Goal: Task Accomplishment & Management: Complete application form

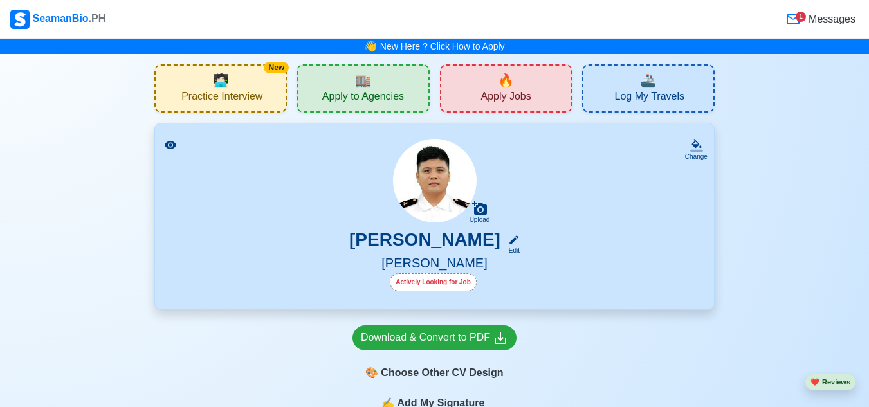
click at [172, 146] on icon at bounding box center [170, 145] width 13 height 13
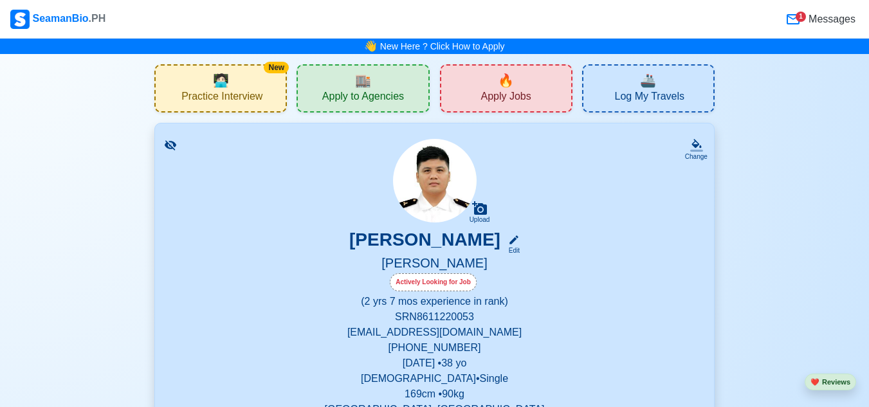
click at [172, 146] on icon at bounding box center [170, 145] width 13 height 13
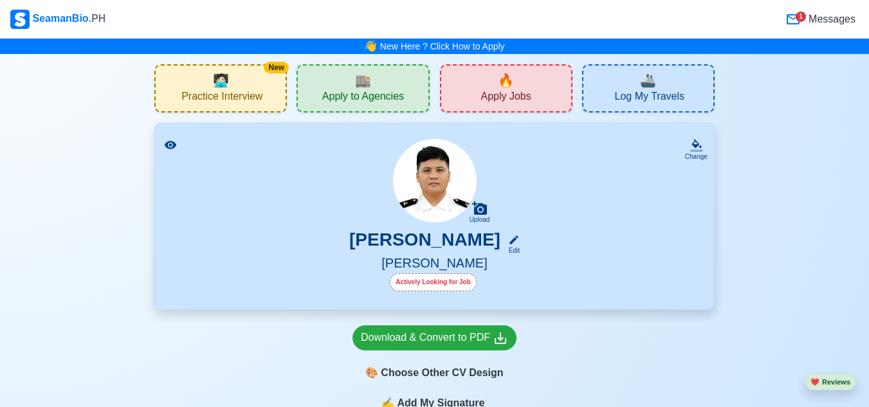
click at [796, 21] on icon at bounding box center [792, 19] width 15 height 15
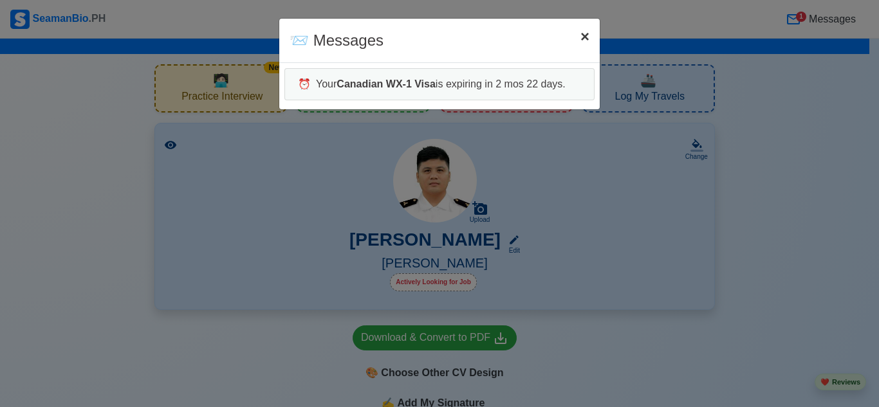
click at [581, 38] on span "×" at bounding box center [584, 36] width 9 height 17
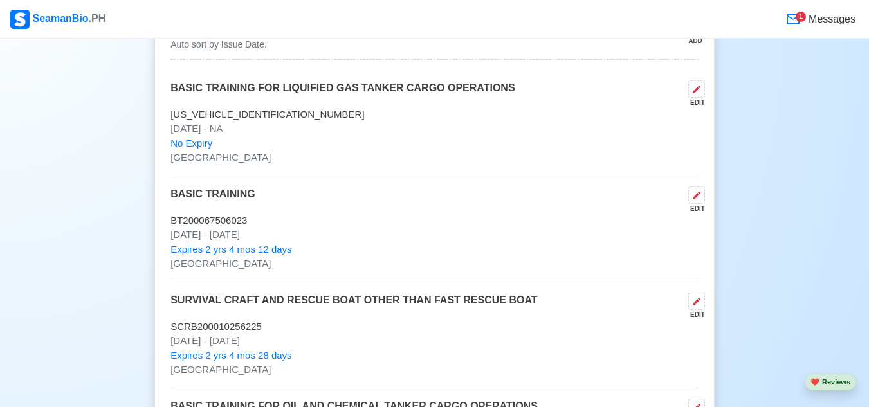
scroll to position [2380, 0]
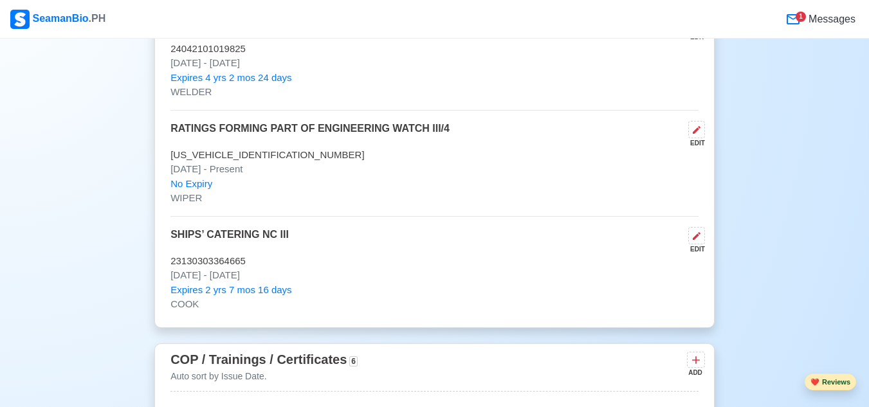
click at [826, 385] on button "❤️ Reviews" at bounding box center [830, 382] width 51 height 17
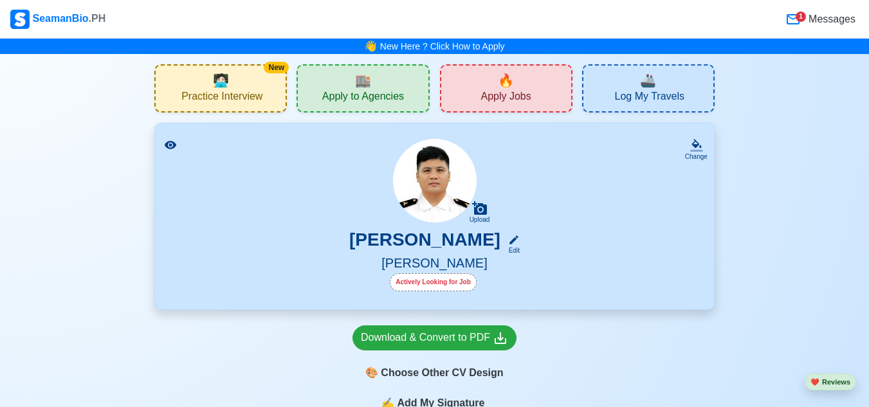
click at [509, 87] on span "🔥" at bounding box center [506, 80] width 16 height 19
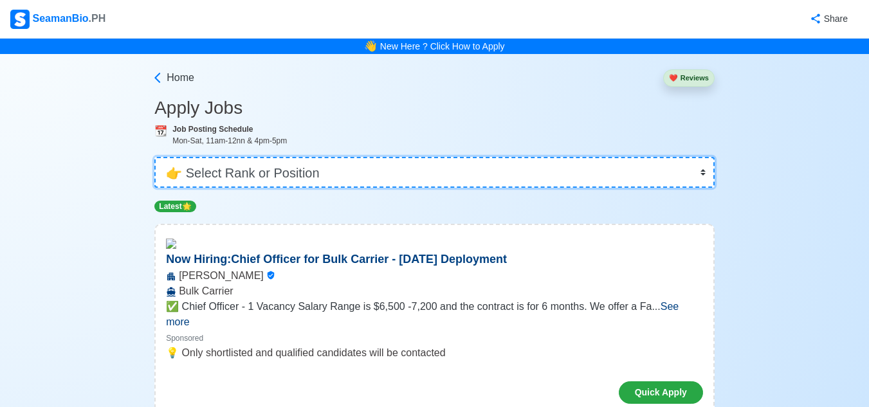
click at [324, 165] on select "👉 Select Rank or Position Master Chief Officer 2nd Officer 3rd Officer Junior O…" at bounding box center [434, 172] width 560 height 31
click at [156, 157] on select "👉 Select Rank or Position Master Chief Officer 2nd Officer 3rd Officer Junior O…" at bounding box center [434, 172] width 560 height 31
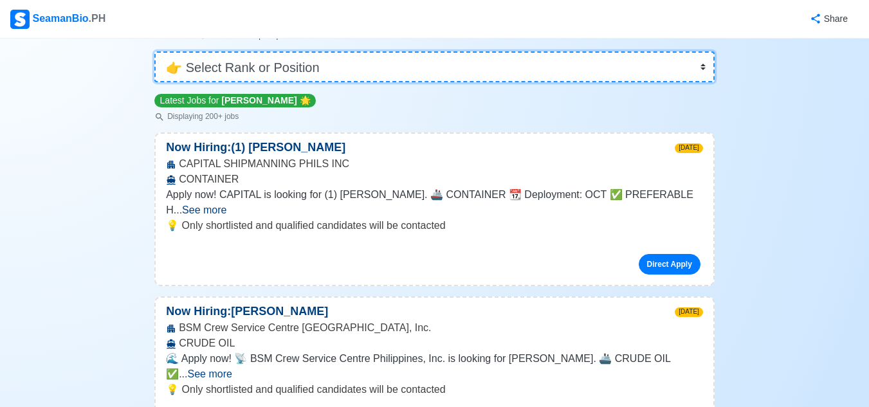
scroll to position [129, 0]
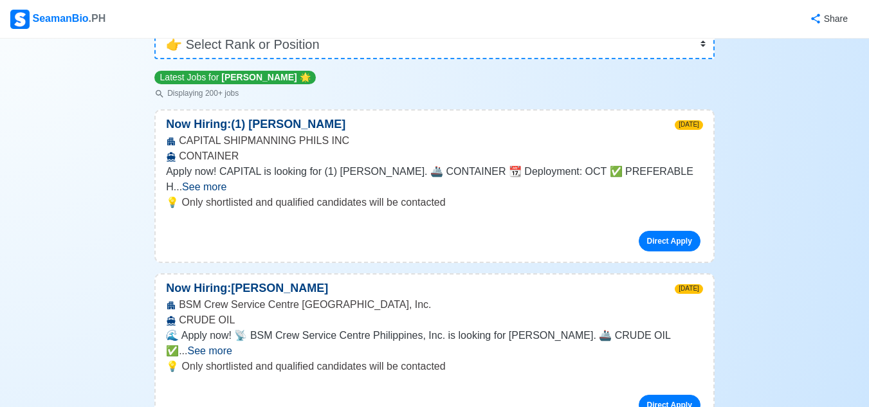
click at [232, 345] on span "See more" at bounding box center [210, 350] width 44 height 11
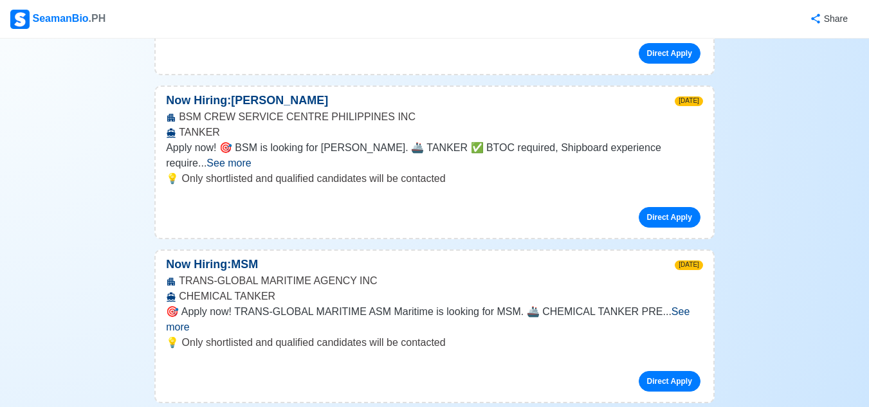
scroll to position [1158, 0]
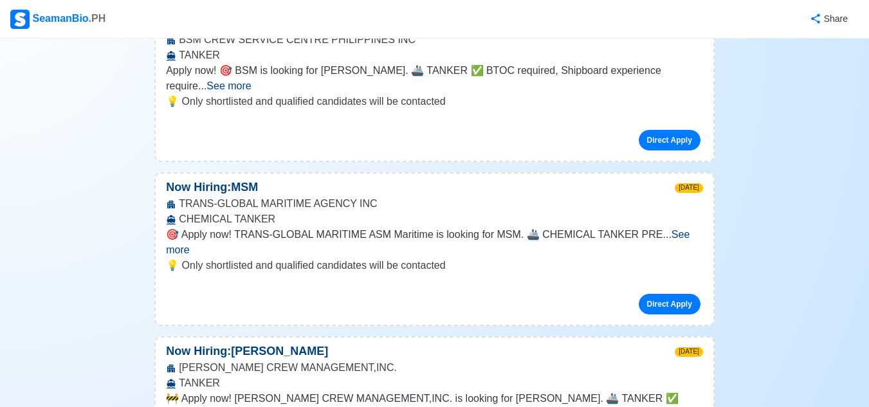
click at [266, 407] on span "See more" at bounding box center [243, 413] width 44 height 11
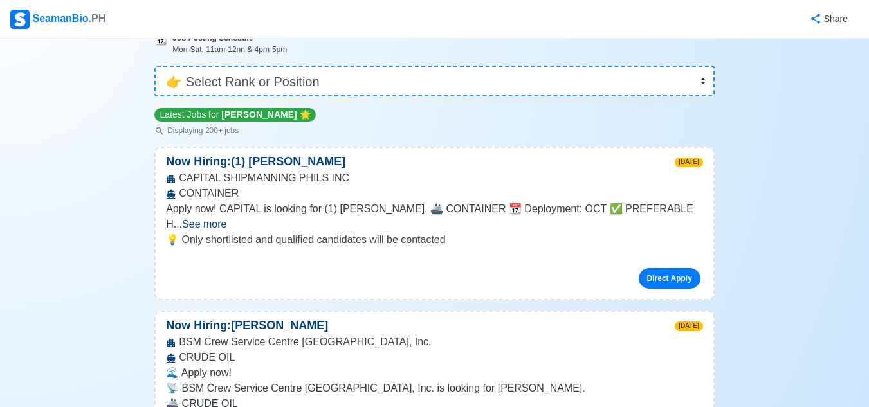
scroll to position [0, 0]
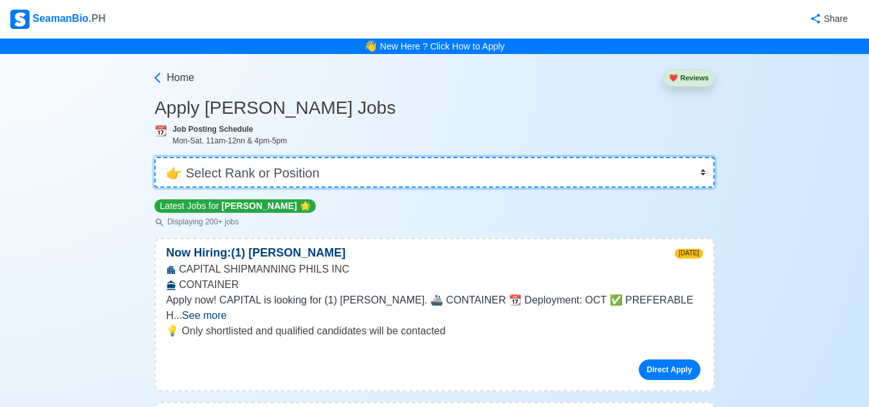
click at [317, 174] on select "👉 Select Rank or Position Master Chief Officer 2nd Officer 3rd Officer Junior O…" at bounding box center [434, 172] width 560 height 31
select select "Wiper"
click at [156, 157] on select "👉 Select Rank or Position Master Chief Officer 2nd Officer 3rd Officer Junior O…" at bounding box center [434, 172] width 560 height 31
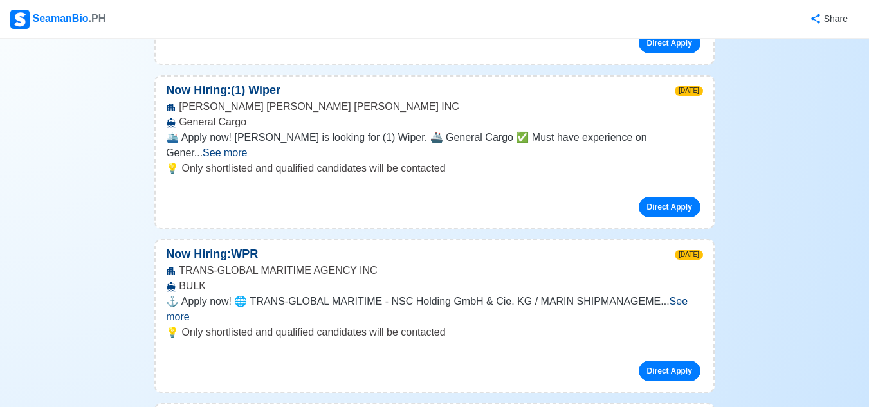
scroll to position [901, 0]
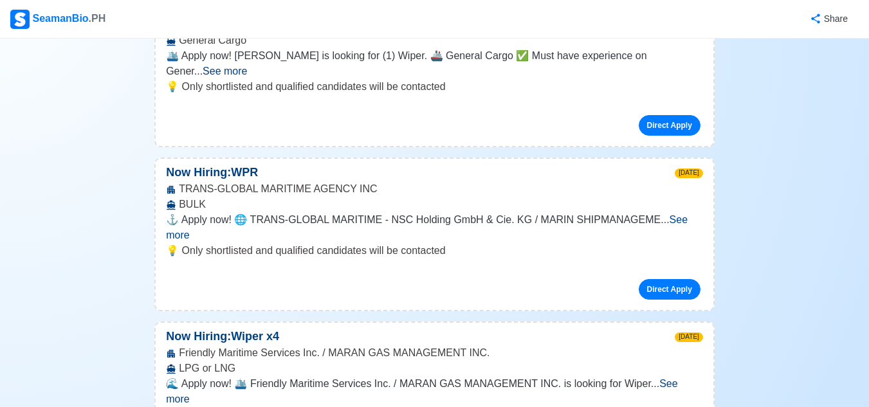
click at [673, 378] on span "See more" at bounding box center [421, 391] width 511 height 26
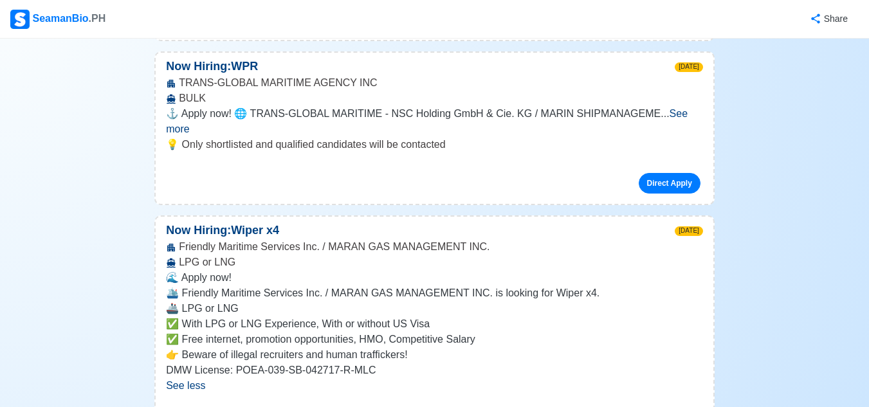
scroll to position [1093, 0]
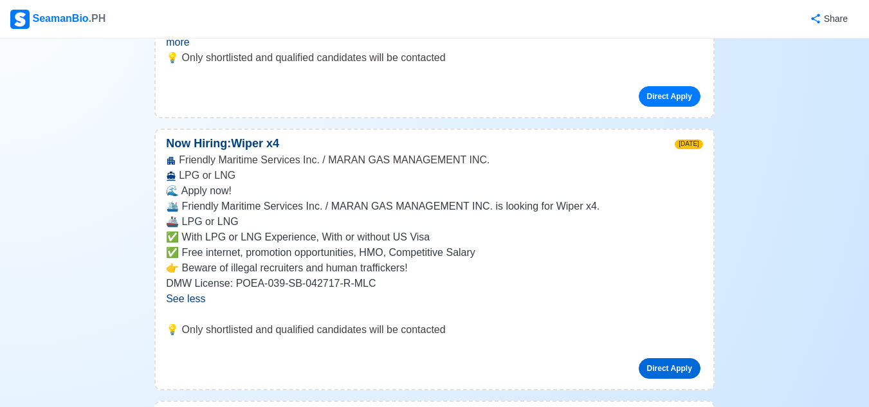
click at [667, 358] on link "Direct Apply" at bounding box center [670, 368] width 62 height 21
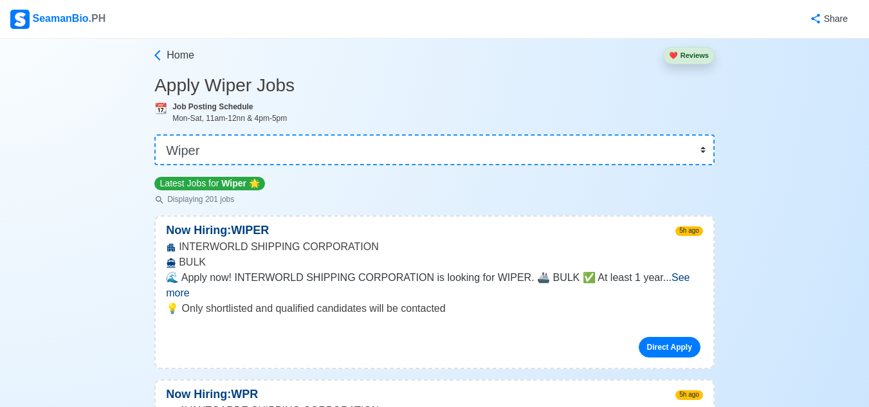
scroll to position [0, 0]
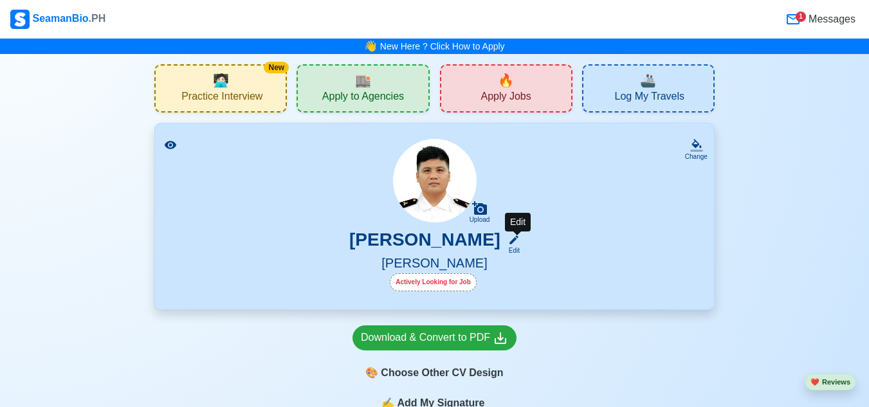
click at [520, 250] on div "Edit" at bounding box center [511, 251] width 17 height 10
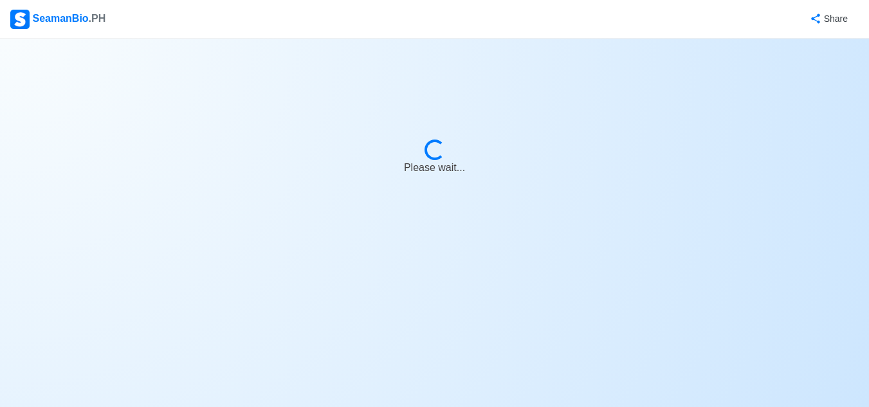
select select "Actively Looking for Job"
select select "Visible for Hiring"
select select "Single"
select select "[DEMOGRAPHIC_DATA]"
select select "PH"
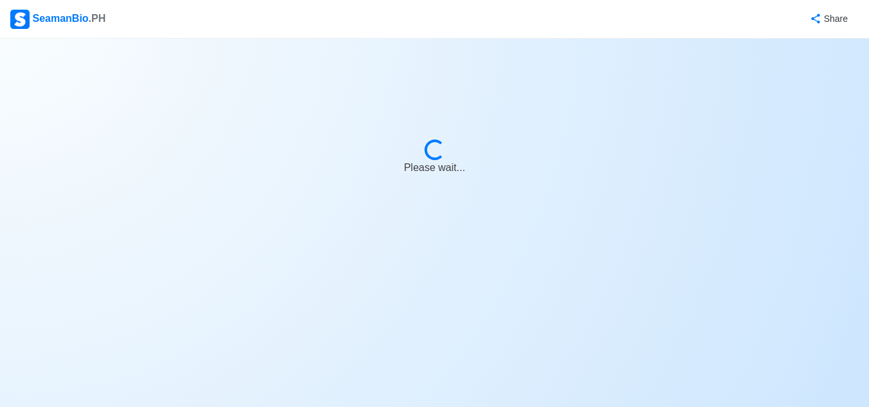
select select "2"
select select "7"
select select "4102416000000"
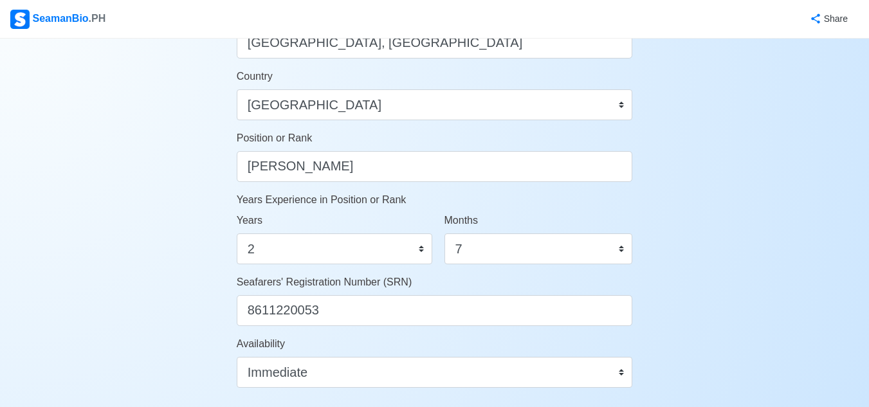
scroll to position [579, 0]
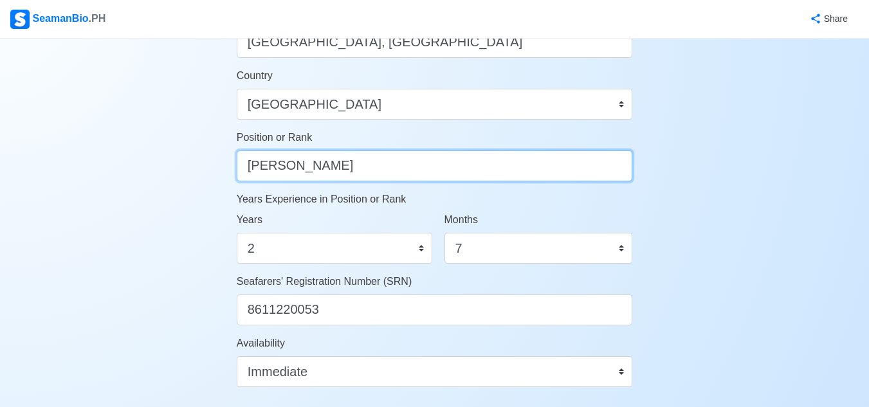
drag, startPoint x: 543, startPoint y: 163, endPoint x: 48, endPoint y: 178, distance: 495.5
click at [48, 178] on div "Account Setup 🗂️ Your Job Status Onboard Actively Looking for Job Not Looking f…" at bounding box center [434, 46] width 869 height 1173
type input "Wiper"
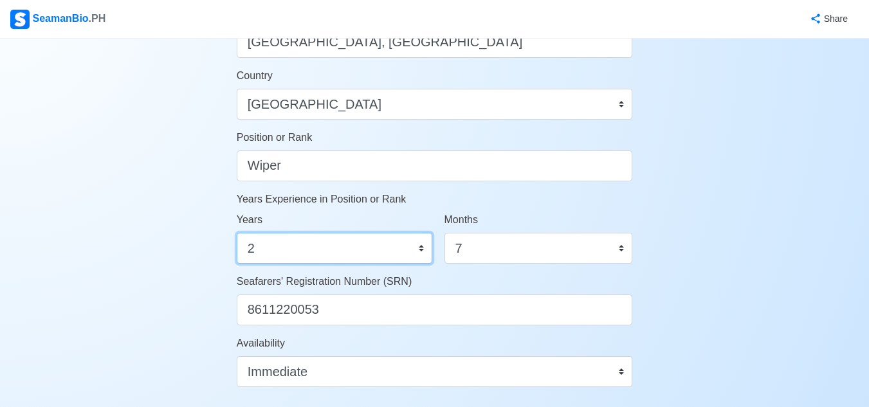
click at [420, 248] on select "0 1 2 3 4 5 6 7 8 9 10 11 12 13 14 15 16 17 18 19 20 21 22 23 24 25 26 27 28 29…" at bounding box center [335, 248] width 196 height 31
select select "0"
click at [237, 233] on select "0 1 2 3 4 5 6 7 8 9 10 11 12 13 14 15 16 17 18 19 20 21 22 23 24 25 26 27 28 29…" at bounding box center [335, 248] width 196 height 31
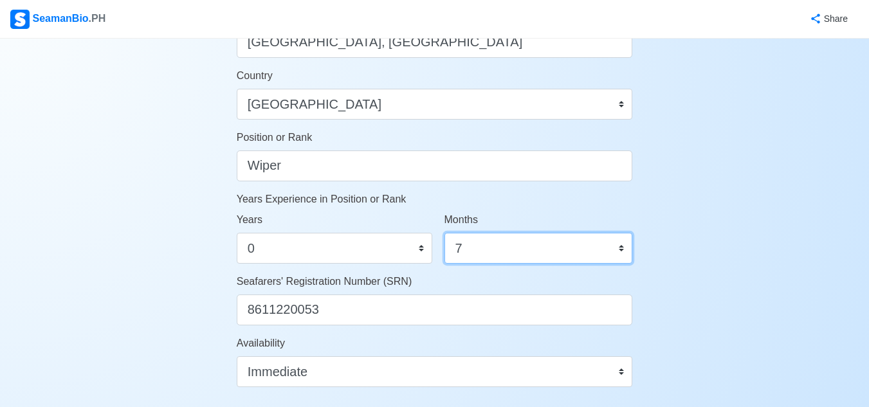
click at [621, 252] on select "0 1 2 3 4 5 6 7 8 9 10 11" at bounding box center [538, 248] width 188 height 31
select select "4"
click at [444, 233] on select "0 1 2 3 4 5 6 7 8 9 10 11" at bounding box center [538, 248] width 188 height 31
click at [735, 297] on div "Account Setup 🗂️ Your Job Status Onboard Actively Looking for Job Not Looking f…" at bounding box center [434, 46] width 869 height 1173
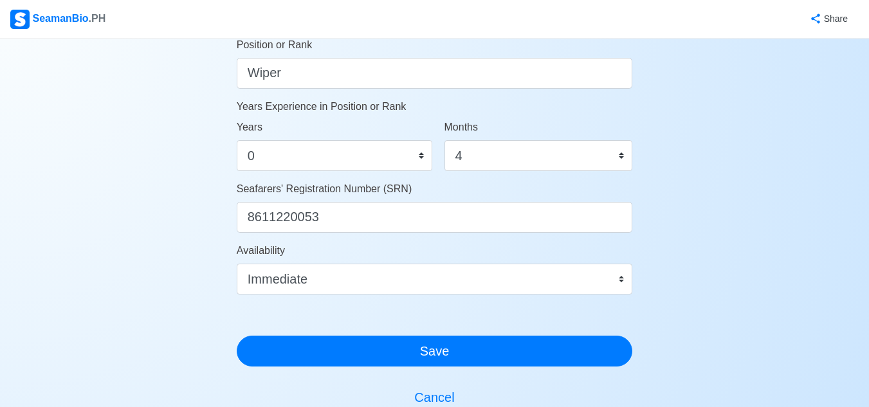
scroll to position [772, 0]
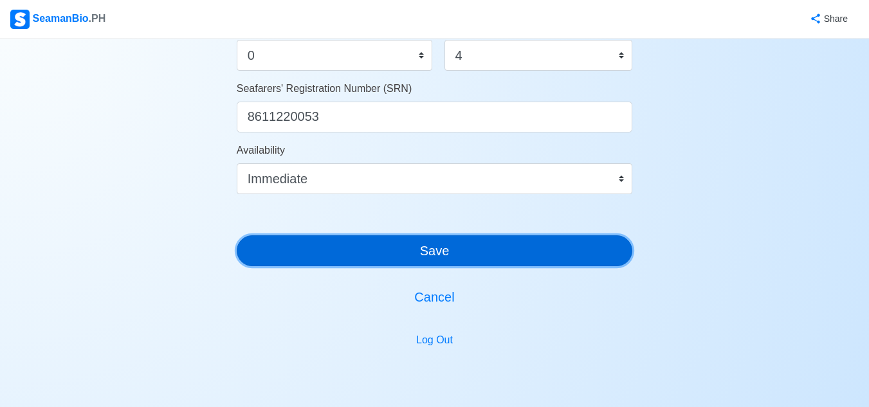
click at [495, 237] on button "Save" at bounding box center [435, 250] width 396 height 31
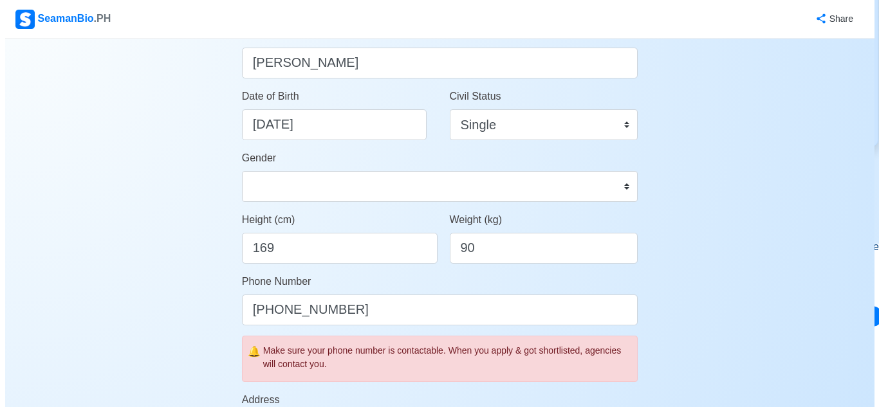
scroll to position [0, 0]
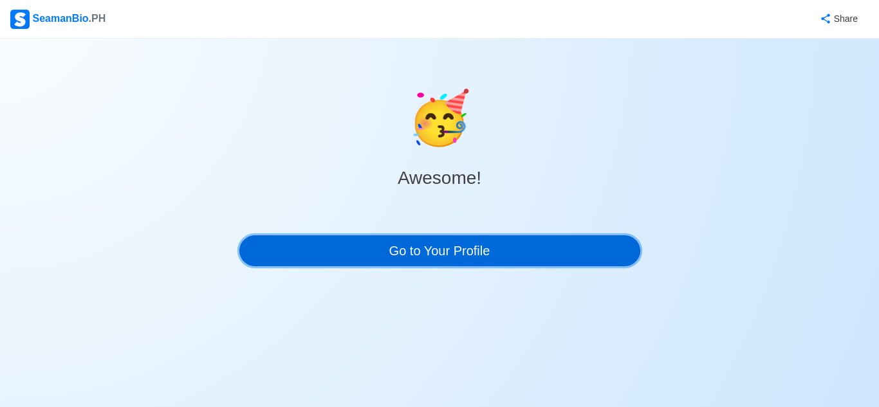
click at [484, 242] on link "Go to Your Profile" at bounding box center [439, 250] width 401 height 31
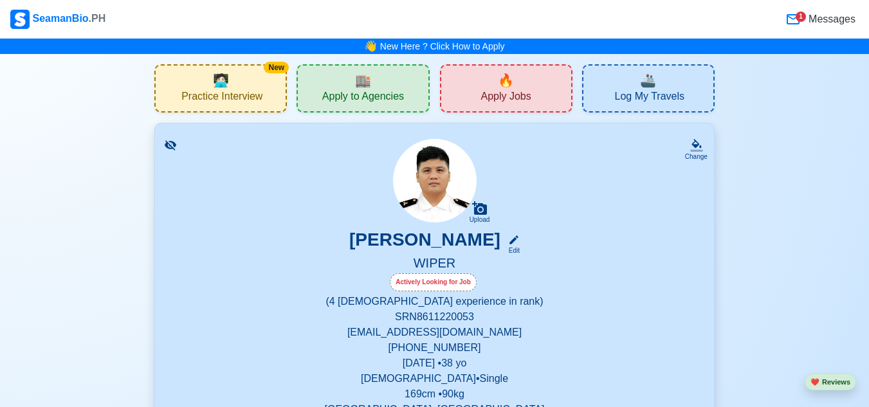
click at [444, 201] on img at bounding box center [435, 181] width 84 height 84
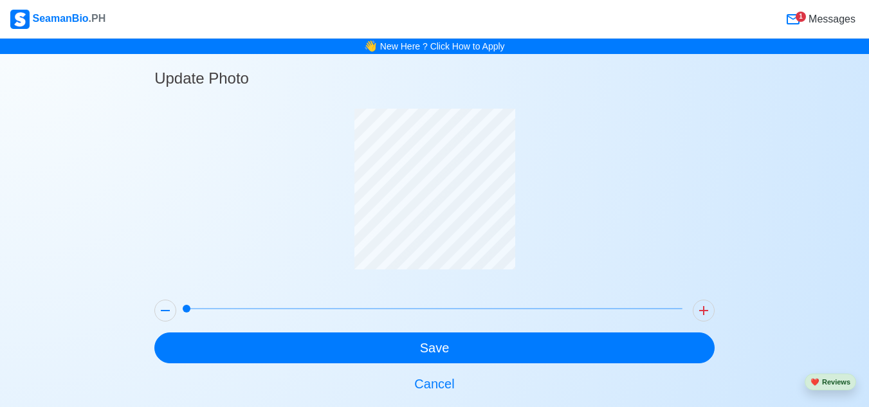
click at [628, 195] on div at bounding box center [434, 199] width 560 height 181
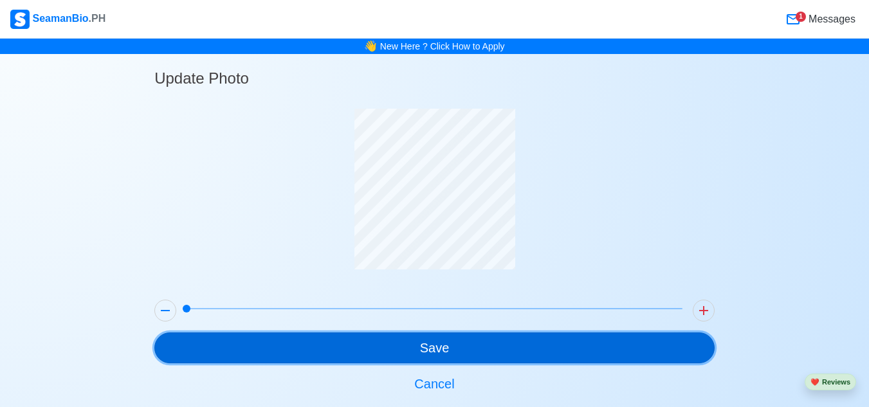
click at [535, 346] on button "Save" at bounding box center [434, 348] width 560 height 31
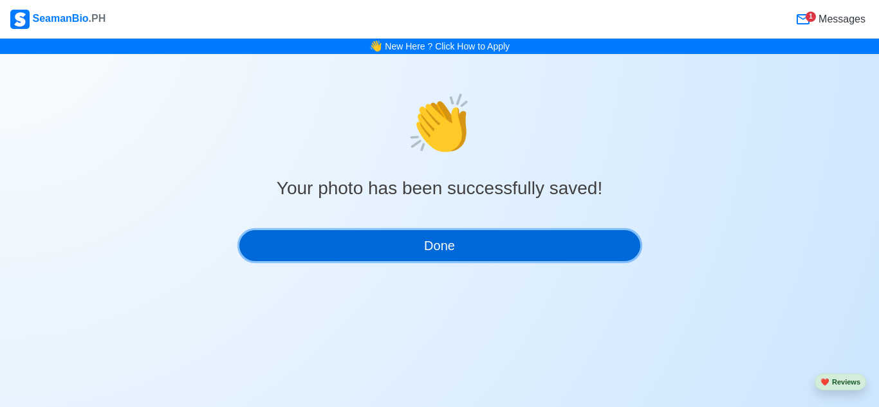
click at [449, 252] on button "Done" at bounding box center [439, 245] width 401 height 31
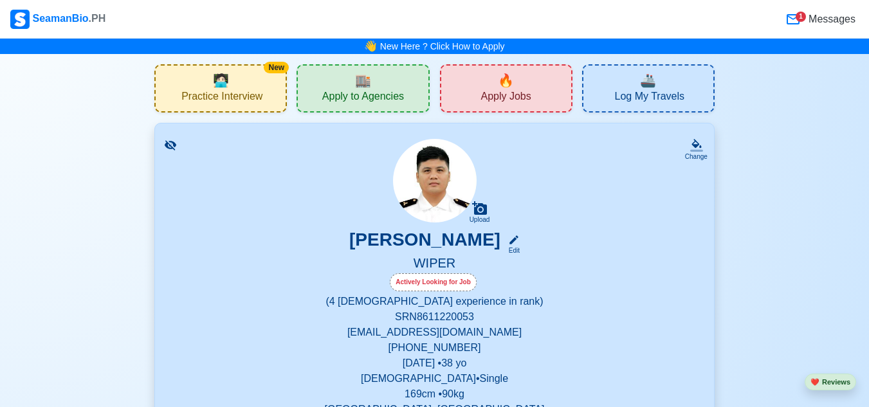
click at [544, 95] on div "🔥 Apply Jobs" at bounding box center [506, 88] width 133 height 48
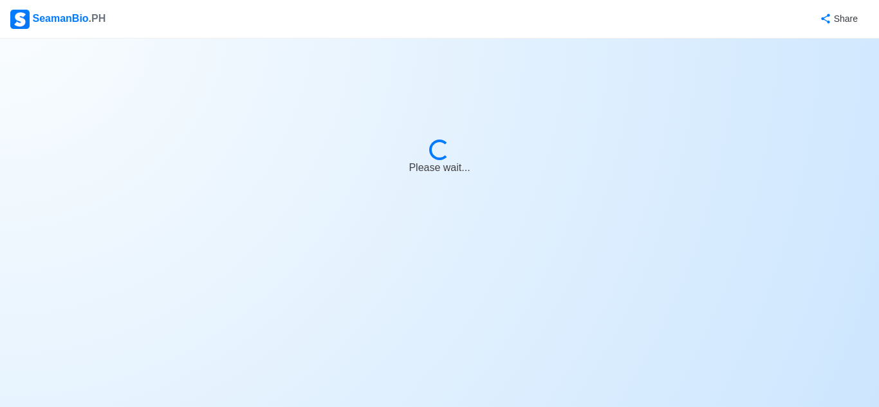
select select "Wiper"
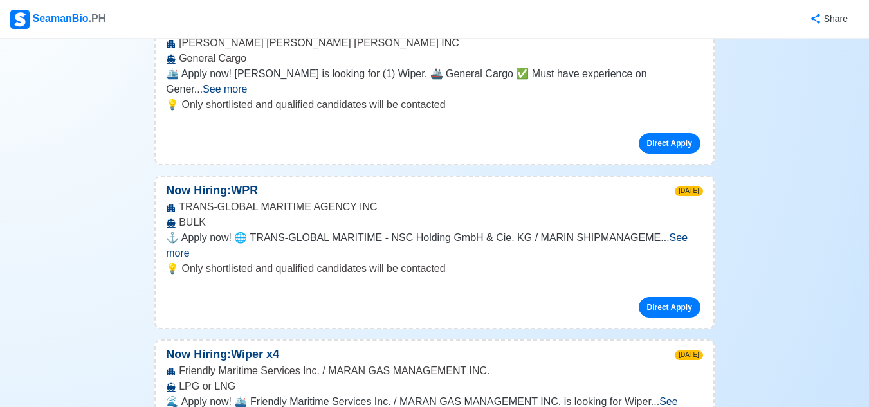
scroll to position [901, 0]
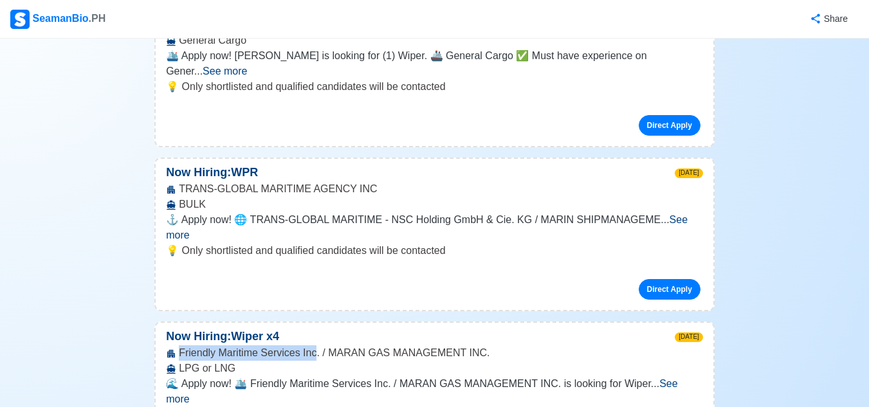
drag, startPoint x: 180, startPoint y: 261, endPoint x: 312, endPoint y: 261, distance: 131.9
click at [312, 345] on div "Friendly Maritime Services Inc. / MARAN GAS MANAGEMENT INC. LPG or LNG" at bounding box center [435, 360] width 558 height 31
click at [341, 243] on div "💡 Only shortlisted and qualified candidates will be contacted Direct Apply" at bounding box center [435, 276] width 558 height 67
